Goal: Check status

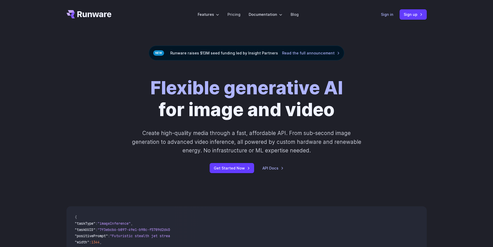
click at [388, 15] on link "Sign in" at bounding box center [387, 14] width 12 height 6
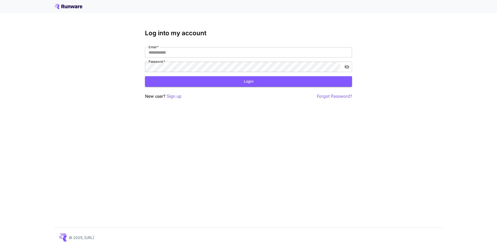
type input "**********"
click at [237, 80] on button "Login" at bounding box center [248, 81] width 207 height 11
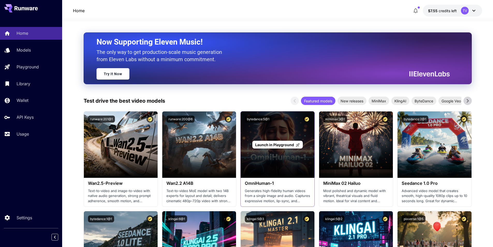
scroll to position [43, 0]
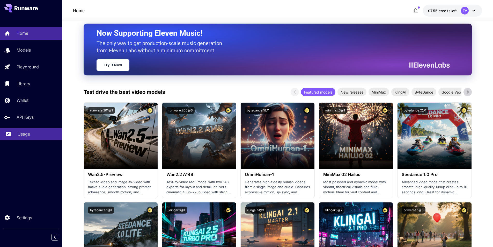
click at [11, 130] on icon at bounding box center [8, 132] width 6 height 6
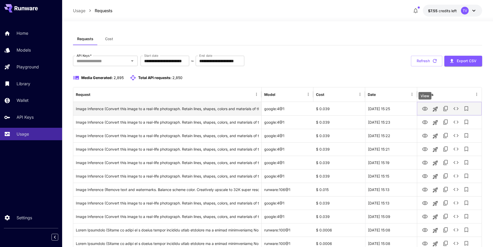
click at [425, 108] on icon "View" at bounding box center [425, 109] width 6 height 4
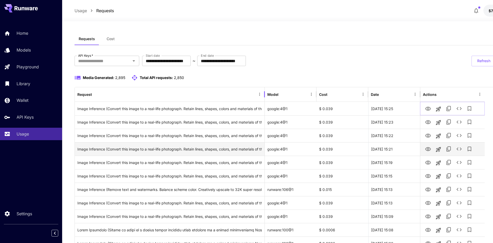
drag, startPoint x: 261, startPoint y: 95, endPoint x: 247, endPoint y: 152, distance: 58.3
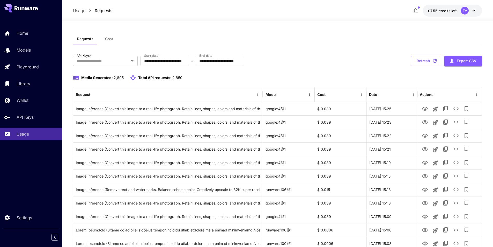
click at [426, 62] on button "Refresh" at bounding box center [426, 61] width 31 height 11
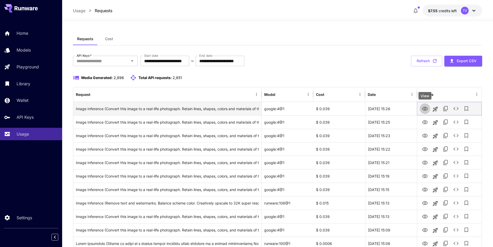
click at [424, 107] on icon "View" at bounding box center [425, 109] width 6 height 6
click at [240, 109] on div "Image Inference (Convert this image to a real-life photograph. Retain lines, sh…" at bounding box center [167, 108] width 183 height 13
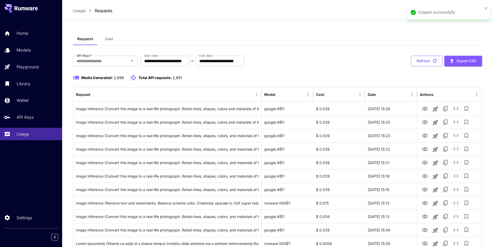
click at [428, 64] on button "Refresh" at bounding box center [426, 61] width 31 height 11
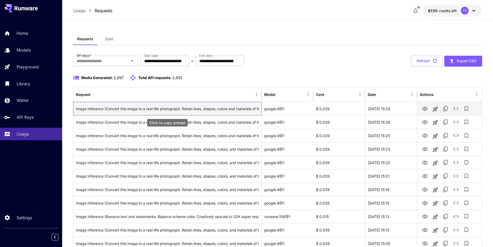
click at [227, 106] on div "Image Inference (Convert this image to a real-life photograph. Retain lines, sh…" at bounding box center [167, 108] width 183 height 13
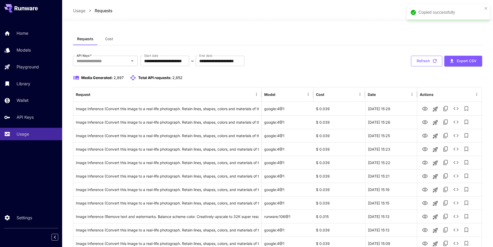
click at [428, 62] on button "Refresh" at bounding box center [426, 61] width 31 height 11
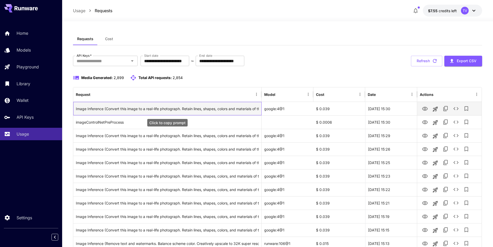
click at [225, 109] on div "Image Inference (Convert this image to a real-life photograph. Retain lines, sh…" at bounding box center [167, 108] width 183 height 13
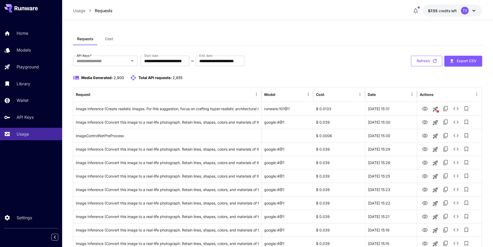
click at [423, 61] on button "Refresh" at bounding box center [426, 61] width 31 height 11
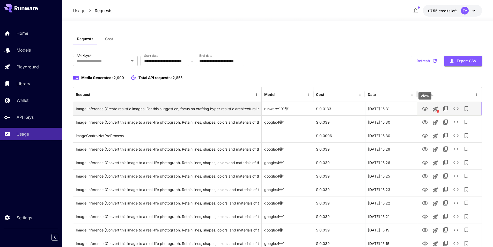
click at [422, 108] on icon "View" at bounding box center [425, 109] width 6 height 6
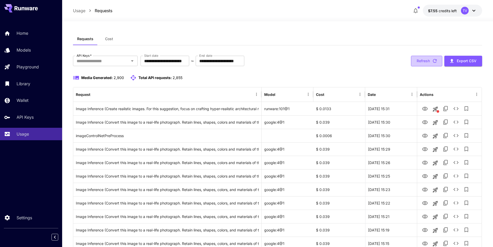
click at [424, 60] on button "Refresh" at bounding box center [426, 61] width 31 height 11
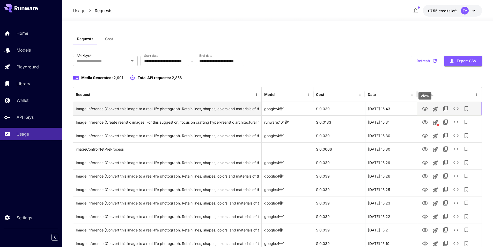
click at [424, 107] on icon "View" at bounding box center [425, 109] width 6 height 4
click at [219, 106] on div "Image Inference (Convert this image to a real-life photograph. Retain lines, sh…" at bounding box center [167, 108] width 183 height 13
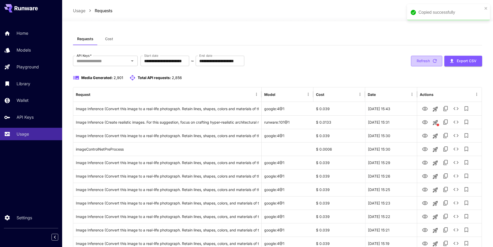
click at [419, 61] on button "Refresh" at bounding box center [426, 61] width 31 height 11
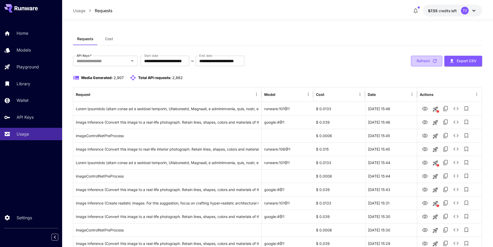
click at [422, 60] on button "Refresh" at bounding box center [426, 61] width 31 height 11
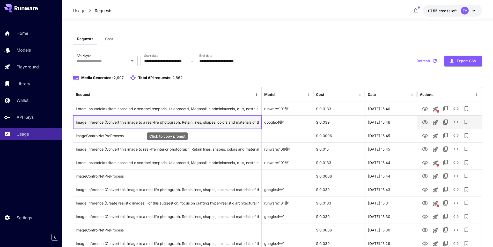
click at [248, 122] on div "Image Inference (Convert this image to a real-life photograph. Retain lines, sh…" at bounding box center [167, 121] width 183 height 13
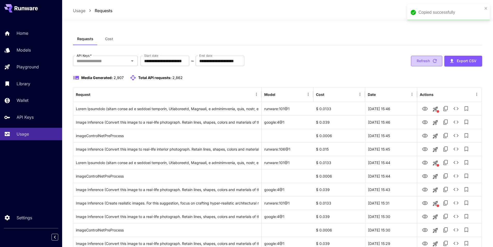
click at [425, 59] on button "Refresh" at bounding box center [426, 61] width 31 height 11
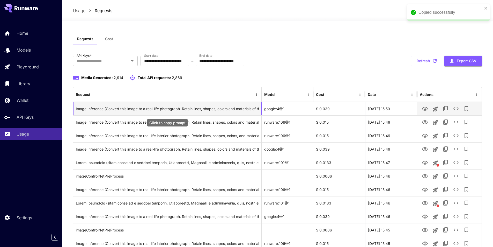
click at [203, 109] on div "Image Inference (Convert this image to a real-life photograph. Retain lines, sh…" at bounding box center [167, 108] width 183 height 13
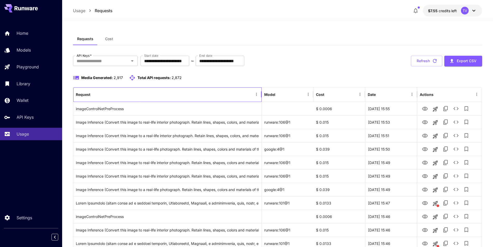
drag, startPoint x: 159, startPoint y: 96, endPoint x: 342, endPoint y: 71, distance: 184.9
click at [422, 62] on button "Refresh" at bounding box center [426, 61] width 31 height 11
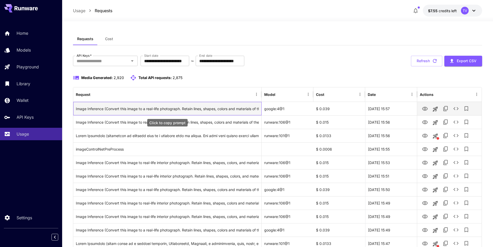
click at [216, 108] on div "Image Inference (Convert this image to a real-life photograph. Retain lines, sh…" at bounding box center [167, 108] width 183 height 13
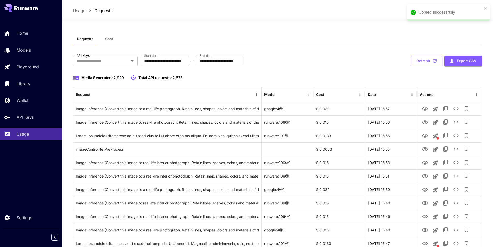
click at [413, 60] on button "Refresh" at bounding box center [426, 61] width 31 height 11
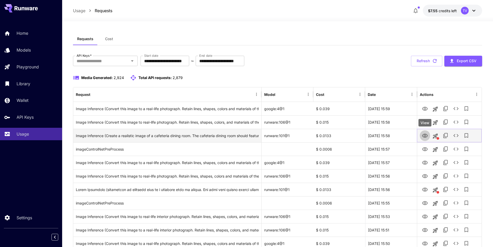
click at [424, 134] on icon "View" at bounding box center [425, 135] width 6 height 6
